Goal: Find specific page/section: Find specific page/section

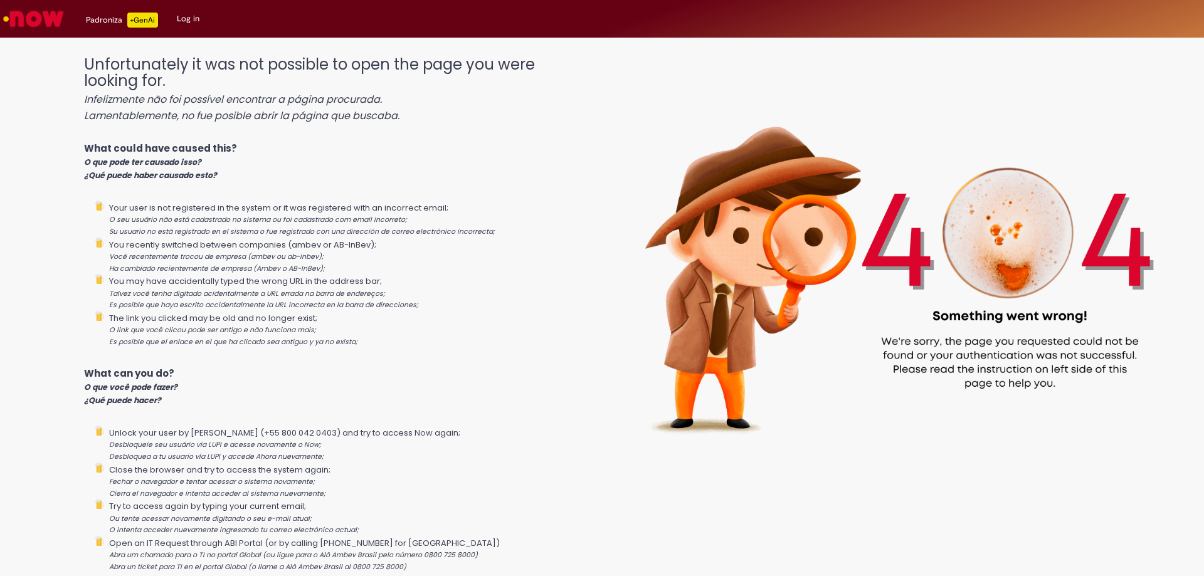
click at [25, 14] on img "Go to homepage" at bounding box center [33, 18] width 65 height 25
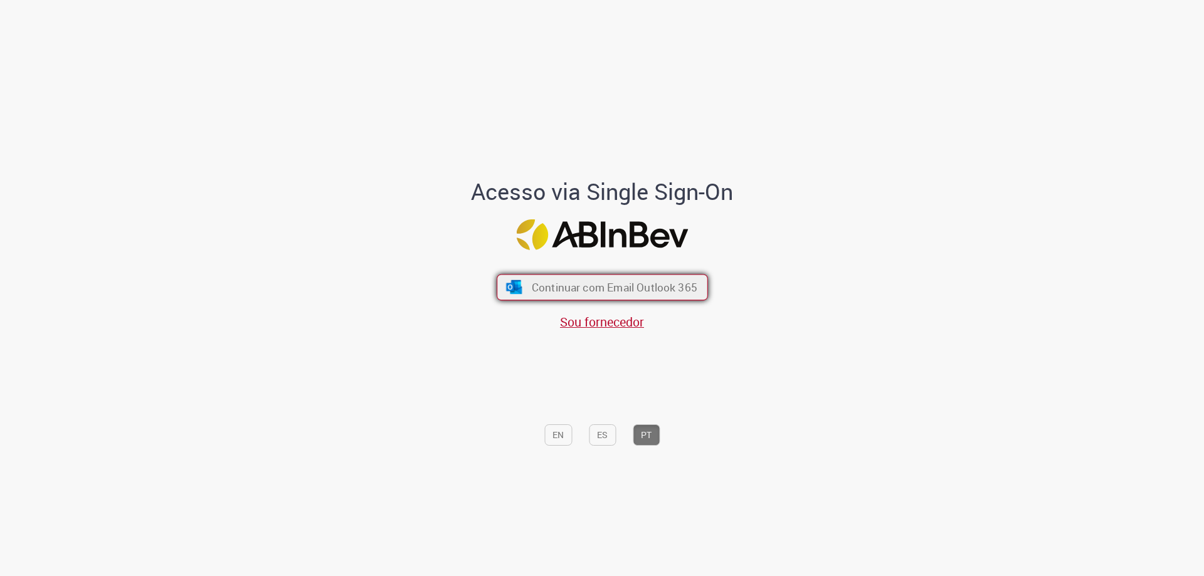
click at [607, 291] on span "Continuar com Email Outlook 365" at bounding box center [614, 287] width 166 height 14
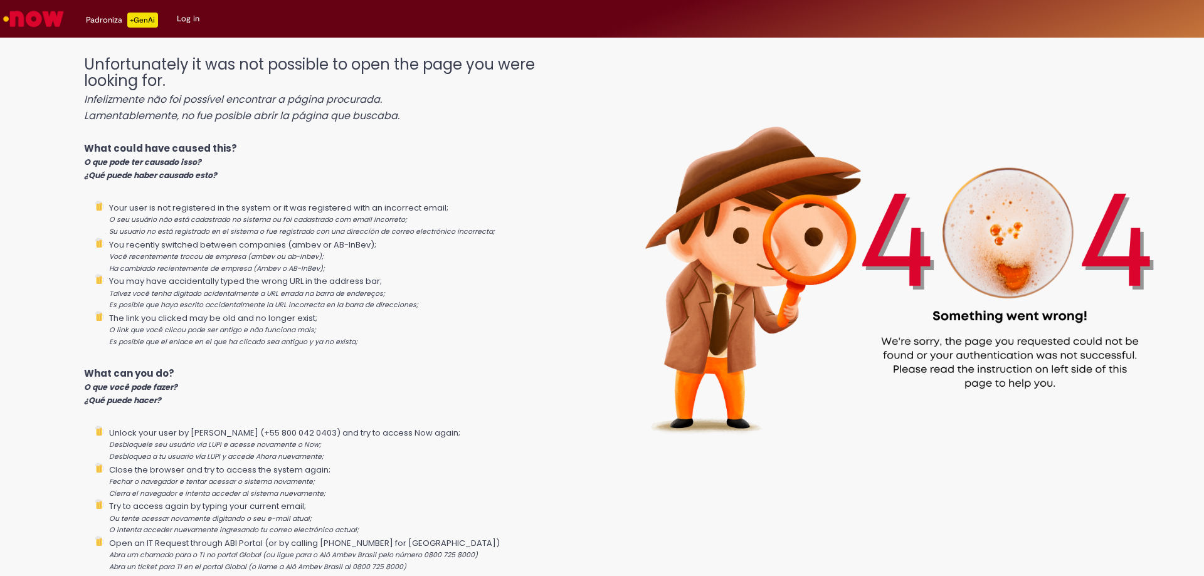
click at [130, 19] on p "+GenAi" at bounding box center [142, 20] width 31 height 15
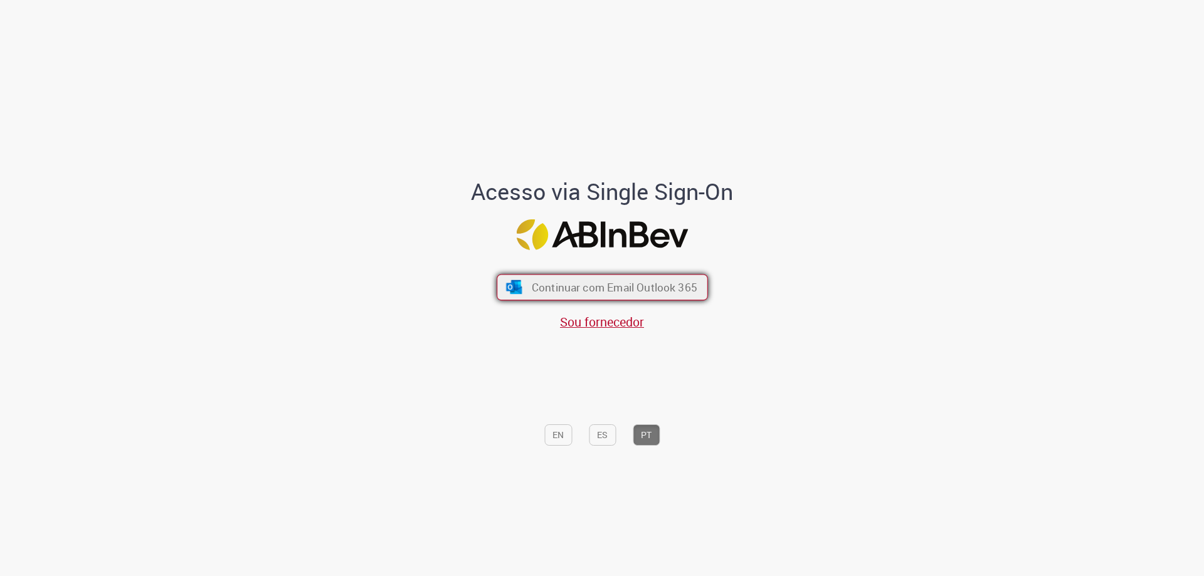
click at [593, 290] on span "Continuar com Email Outlook 365" at bounding box center [614, 287] width 166 height 14
click at [605, 294] on span "Continuar com Email Outlook 365" at bounding box center [614, 287] width 166 height 14
